Goal: Task Accomplishment & Management: Manage account settings

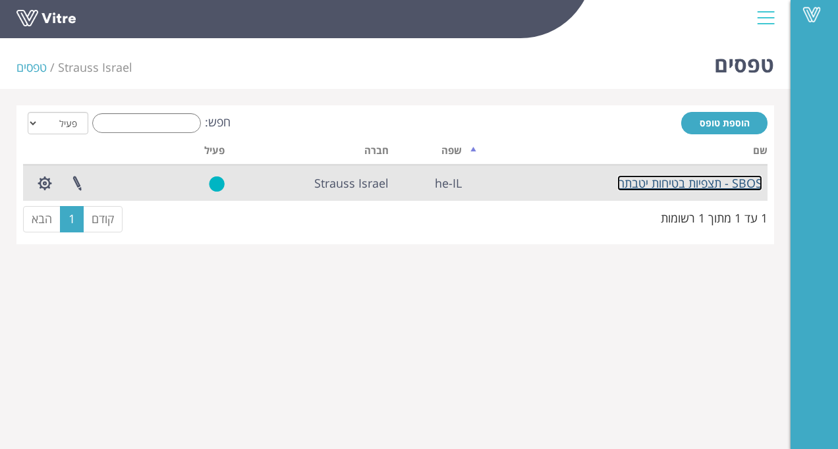
click at [651, 188] on link "SBOS - תצפיות בטיחות יטבתה" at bounding box center [689, 183] width 145 height 16
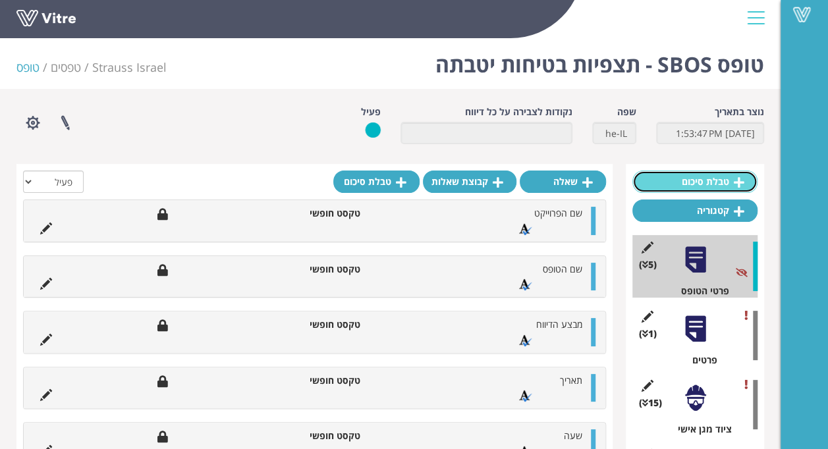
drag, startPoint x: 0, startPoint y: 0, endPoint x: 651, endPoint y: 188, distance: 677.5
click at [651, 188] on link "טבלת סיכום" at bounding box center [694, 182] width 125 height 22
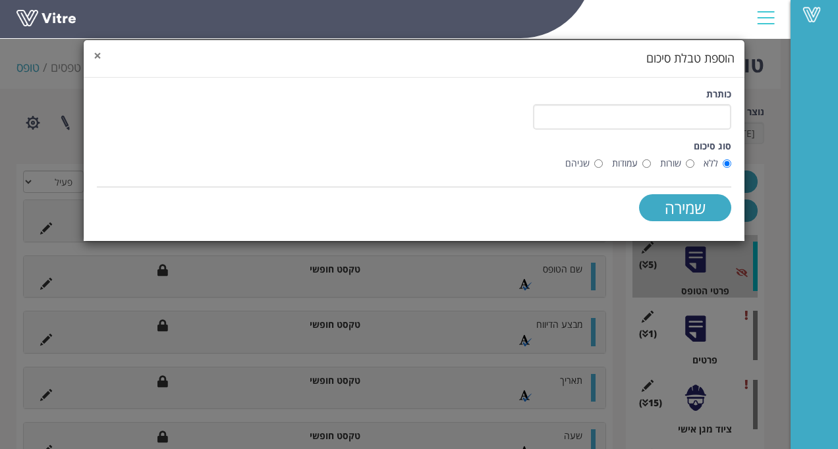
click at [99, 55] on span "×" at bounding box center [98, 55] width 8 height 18
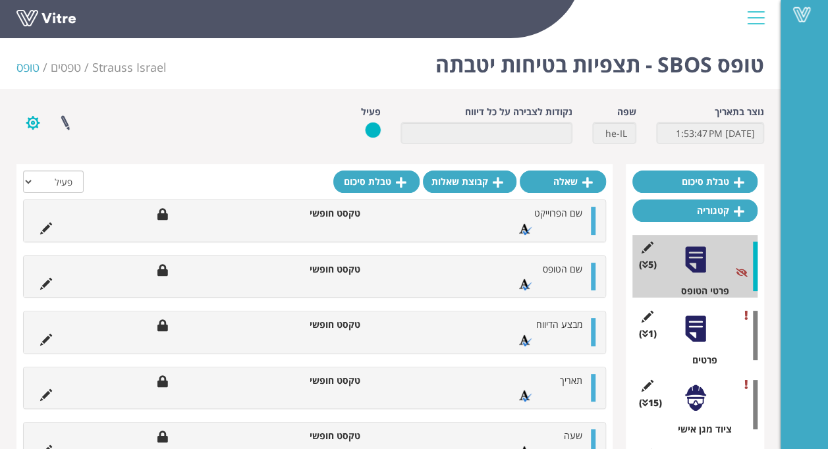
click at [39, 127] on button "button" at bounding box center [32, 122] width 33 height 35
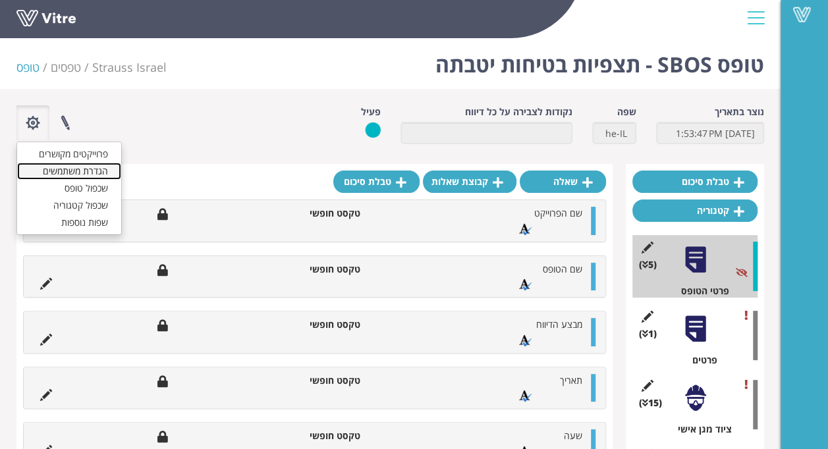
click at [62, 167] on link "הגדרת משתמשים" at bounding box center [69, 171] width 104 height 17
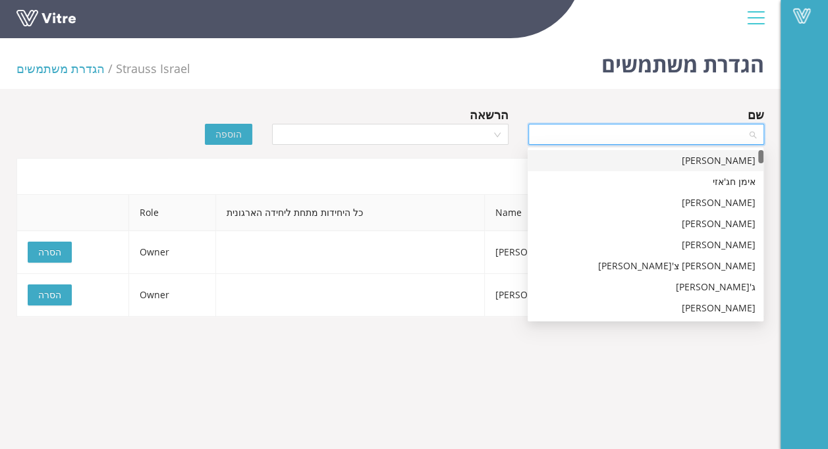
click at [593, 132] on input "search" at bounding box center [641, 135] width 211 height 20
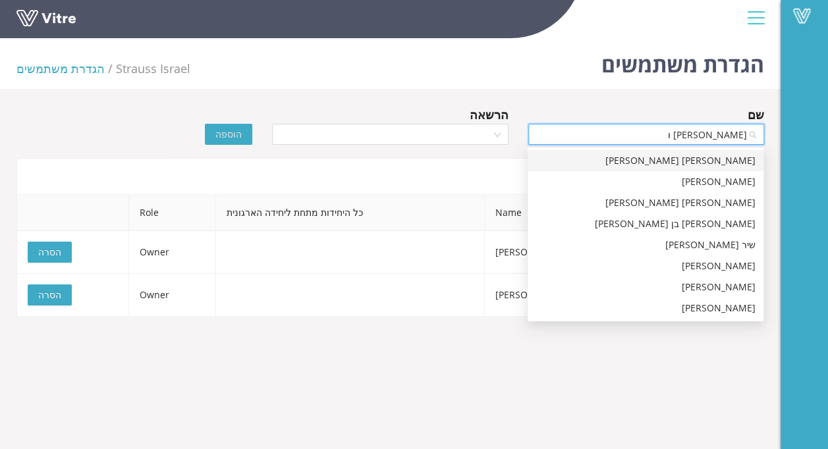
type input "[PERSON_NAME] וח"
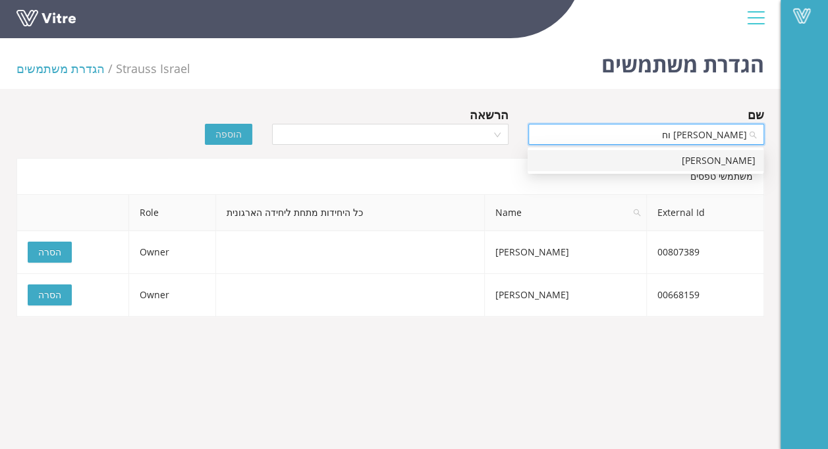
click at [655, 165] on div "[PERSON_NAME]" at bounding box center [646, 161] width 220 height 14
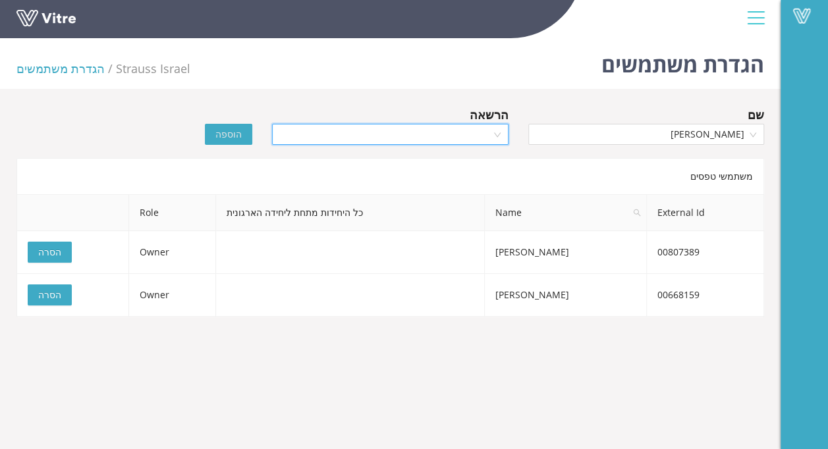
click at [365, 136] on input "search" at bounding box center [385, 135] width 211 height 20
click at [474, 125] on input "search" at bounding box center [385, 135] width 211 height 20
click at [476, 203] on div "Viewer" at bounding box center [390, 203] width 220 height 14
click at [237, 134] on span "הוספה" at bounding box center [228, 134] width 26 height 14
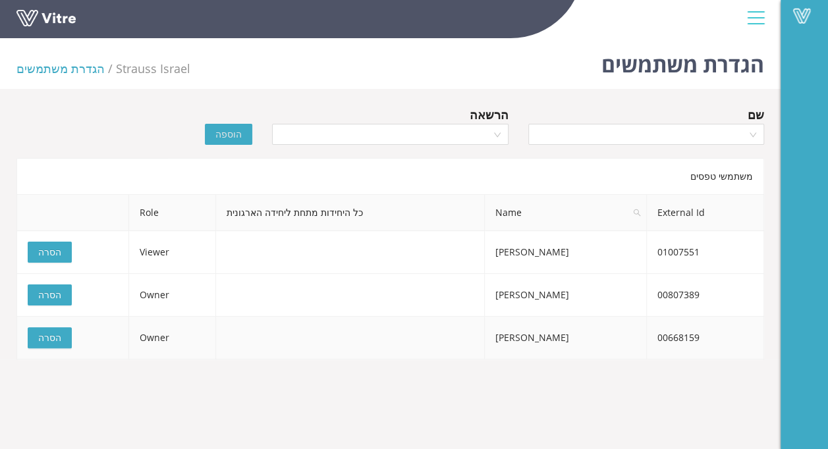
click at [386, 358] on td at bounding box center [350, 338] width 268 height 43
